Goal: Information Seeking & Learning: Learn about a topic

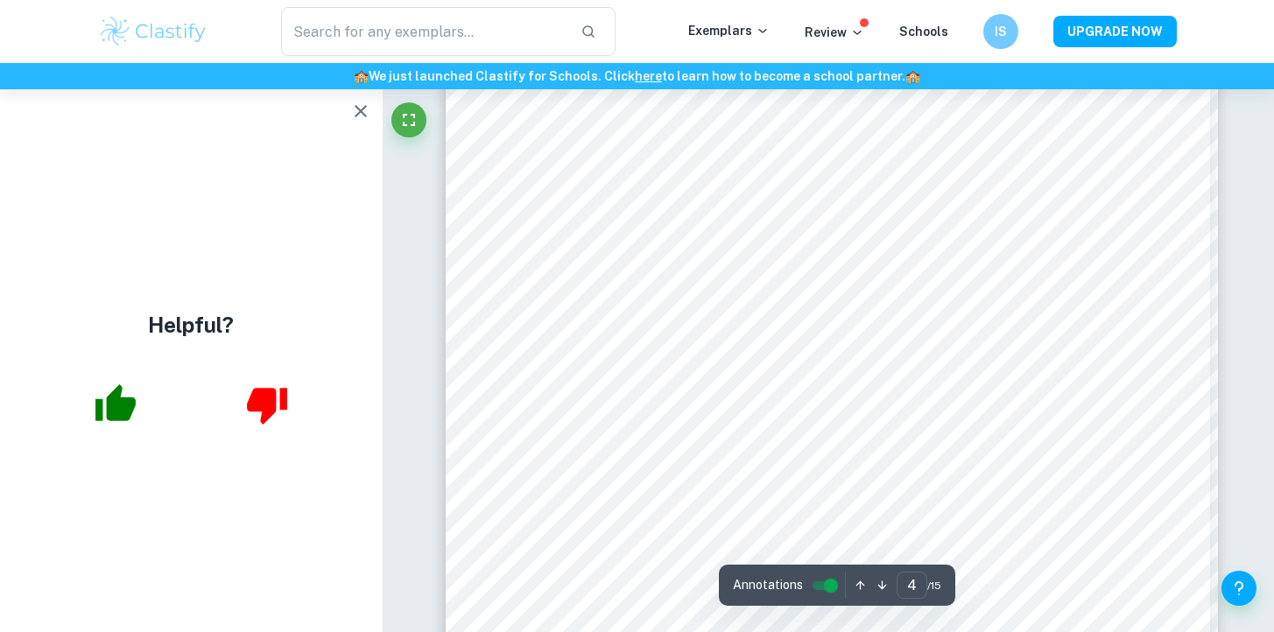
scroll to position [3638, 0]
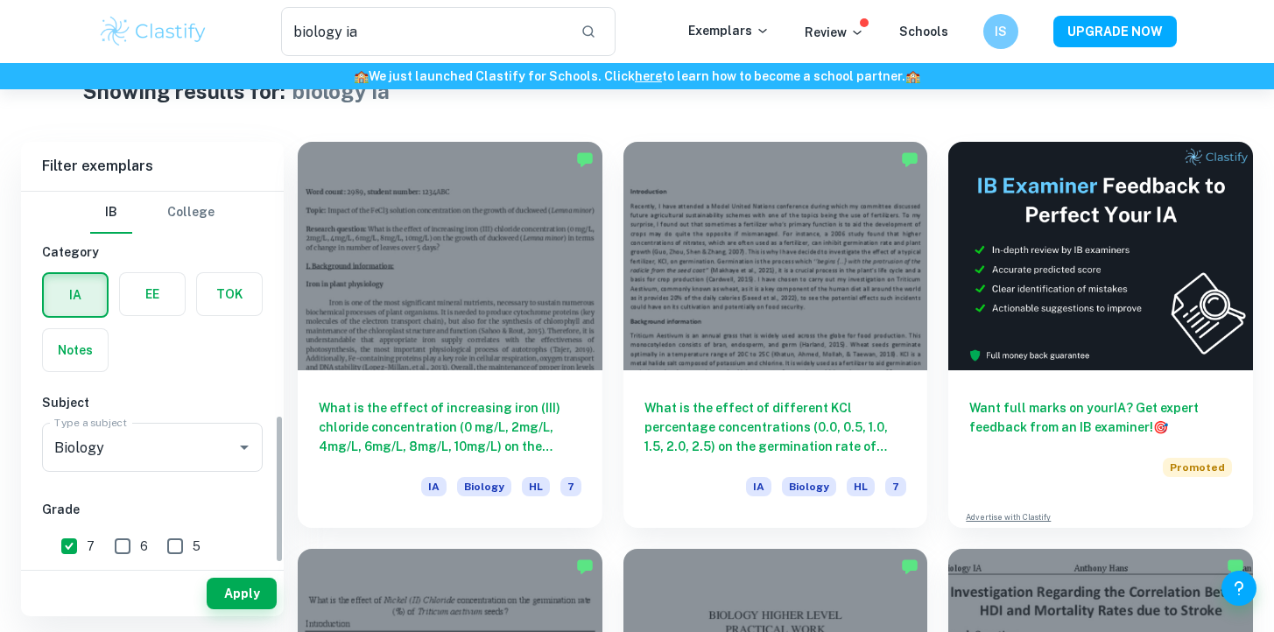
scroll to position [559, 0]
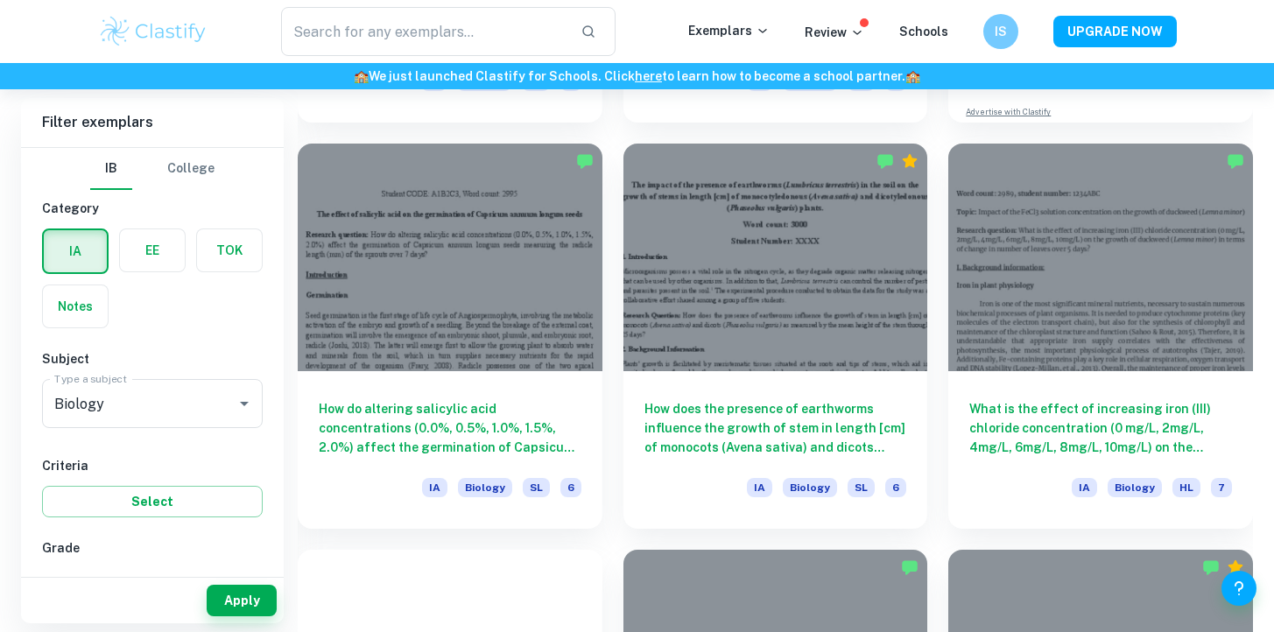
scroll to position [868, 0]
